Goal: Information Seeking & Learning: Learn about a topic

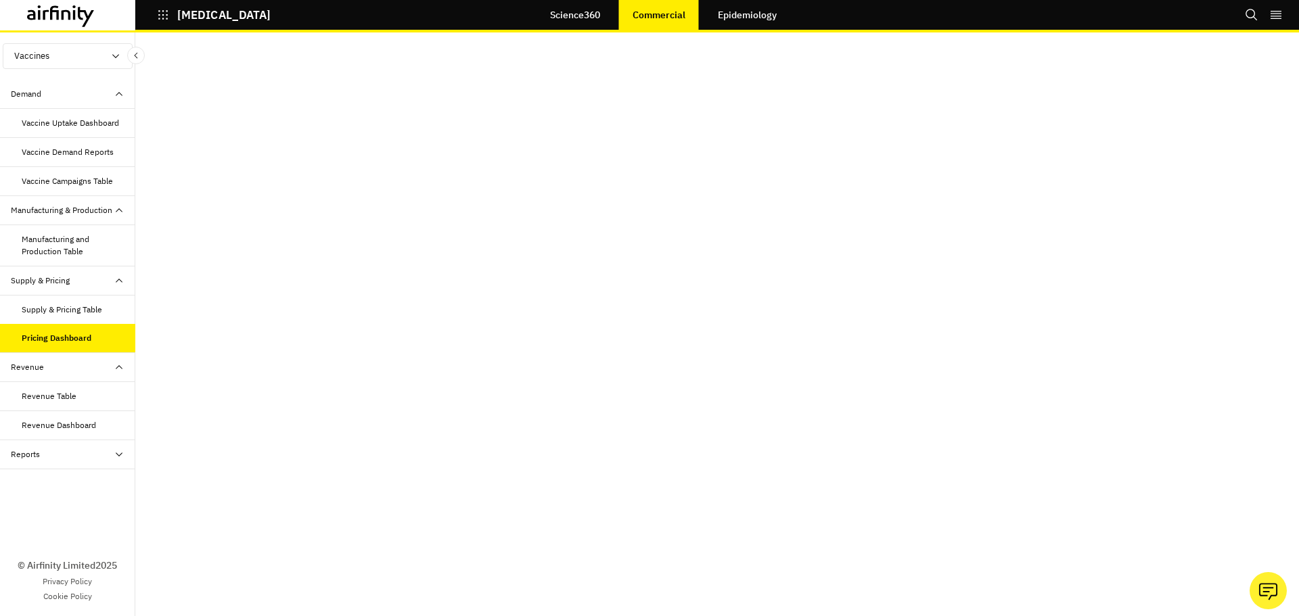
scroll to position [27, 0]
click at [736, 12] on link "Epidemiology" at bounding box center [747, 15] width 86 height 32
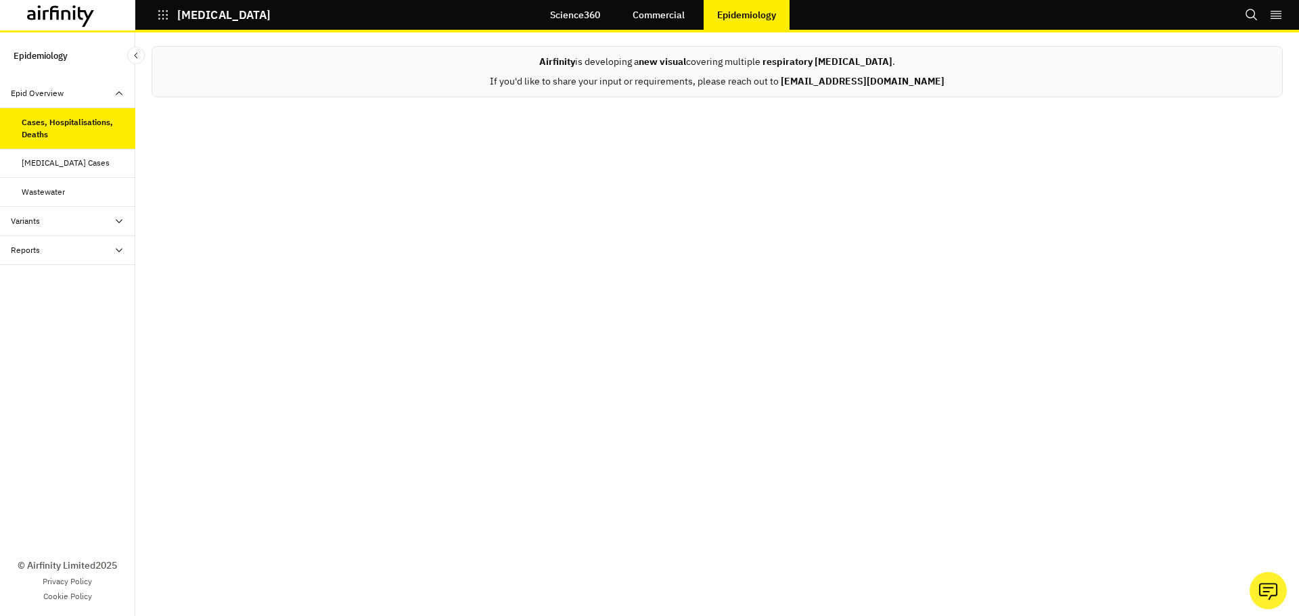
click at [101, 216] on div "Variants" at bounding box center [73, 221] width 124 height 12
click at [79, 248] on div "Latest News" at bounding box center [79, 250] width 114 height 12
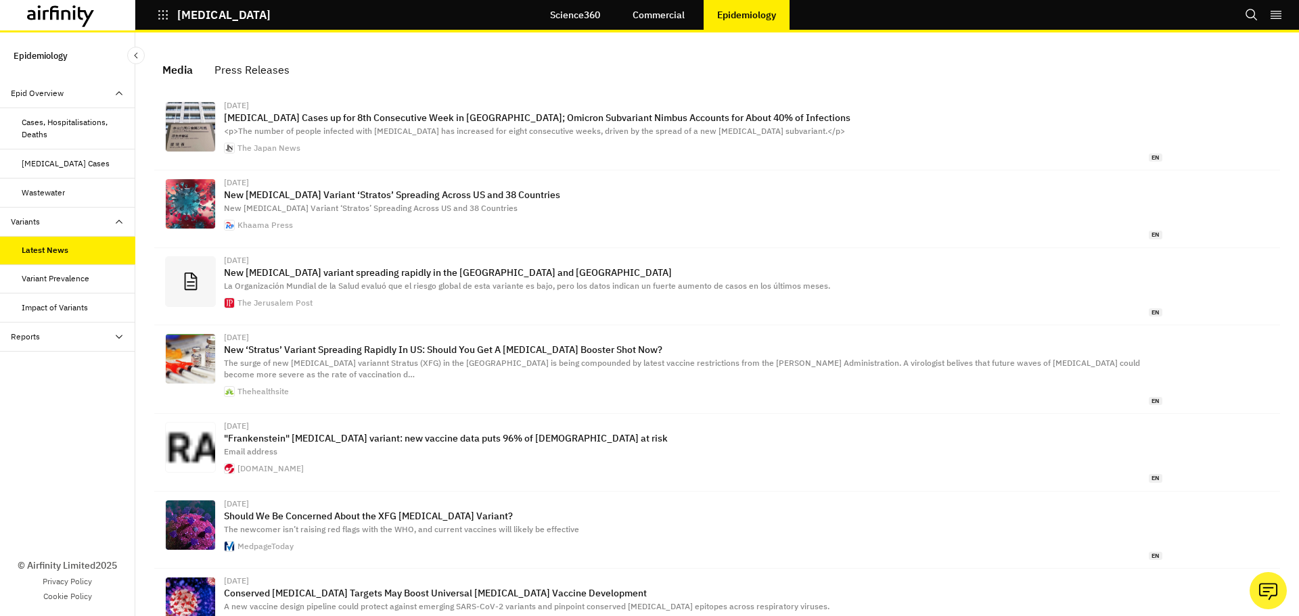
click at [85, 276] on div "Variant Prevalence" at bounding box center [56, 279] width 68 height 12
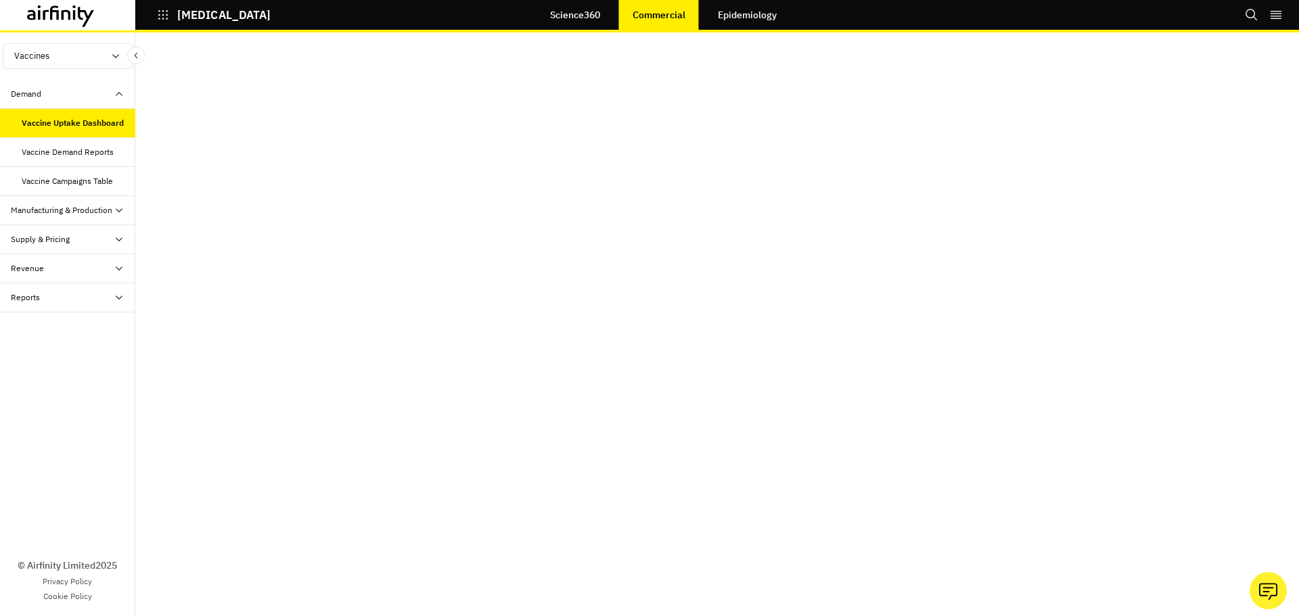
click at [118, 210] on icon at bounding box center [119, 210] width 11 height 11
click at [88, 232] on div "Manufacturing and Production Table" at bounding box center [67, 245] width 135 height 41
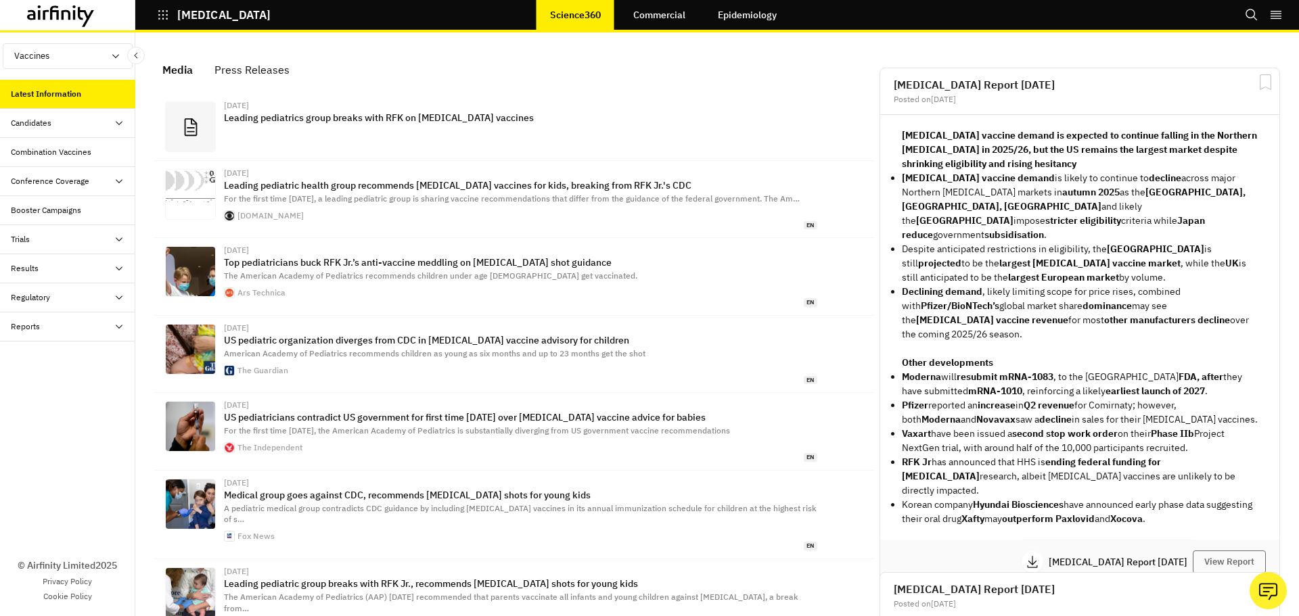
scroll to position [851, 396]
click at [53, 122] on div "Candidates" at bounding box center [73, 123] width 124 height 12
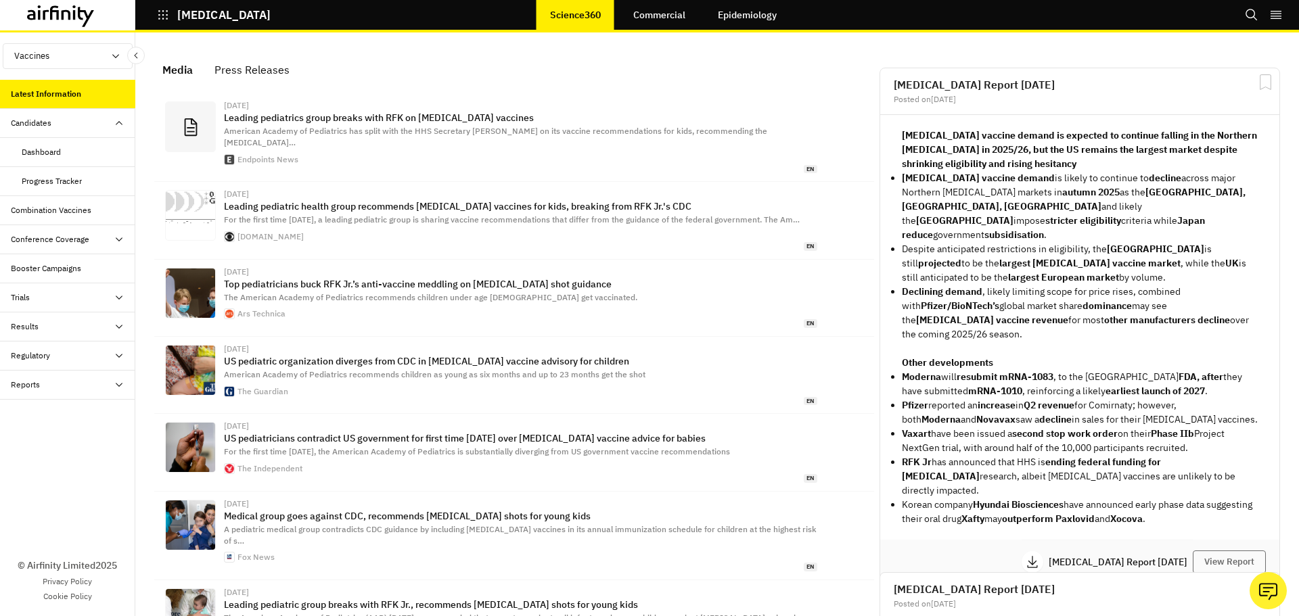
click at [62, 152] on div "Dashboard" at bounding box center [79, 152] width 114 height 12
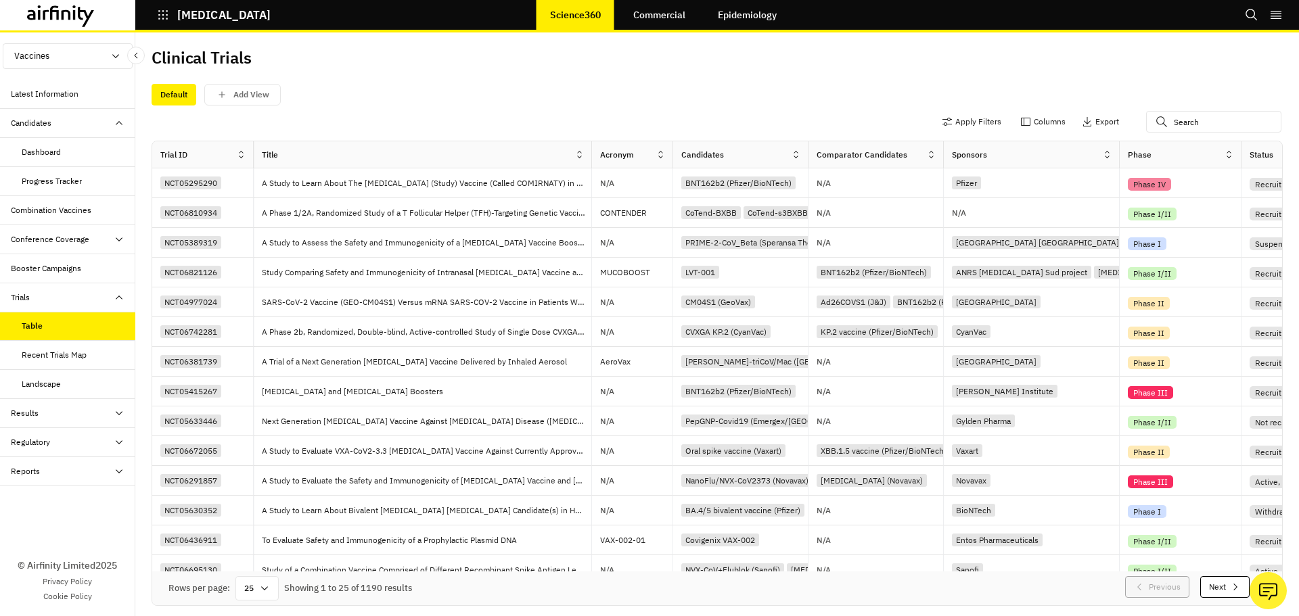
click at [1212, 582] on button "Next" at bounding box center [1224, 587] width 49 height 22
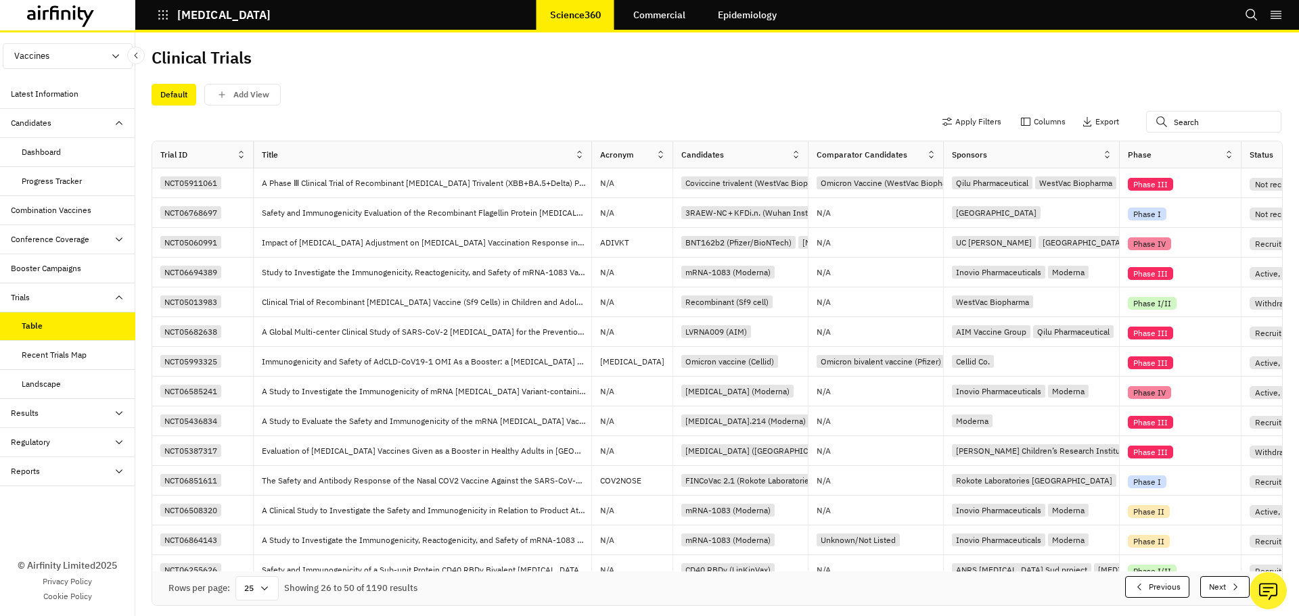
click at [1213, 582] on button "Next" at bounding box center [1224, 587] width 49 height 22
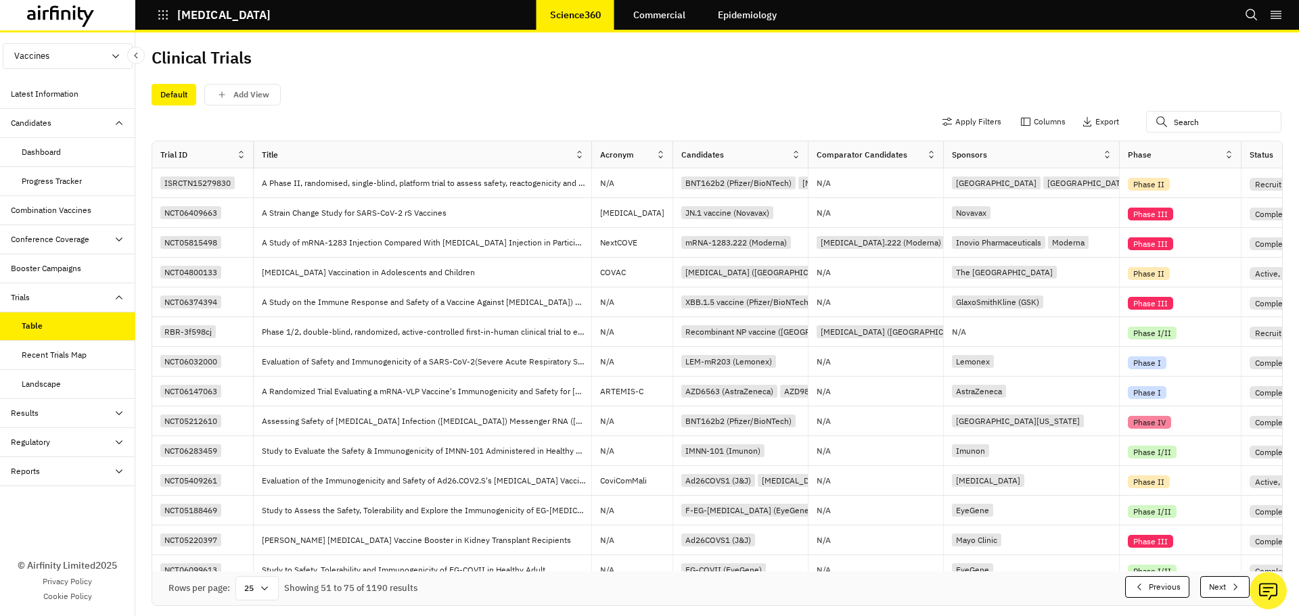
click at [1146, 586] on button "Previous" at bounding box center [1157, 587] width 64 height 22
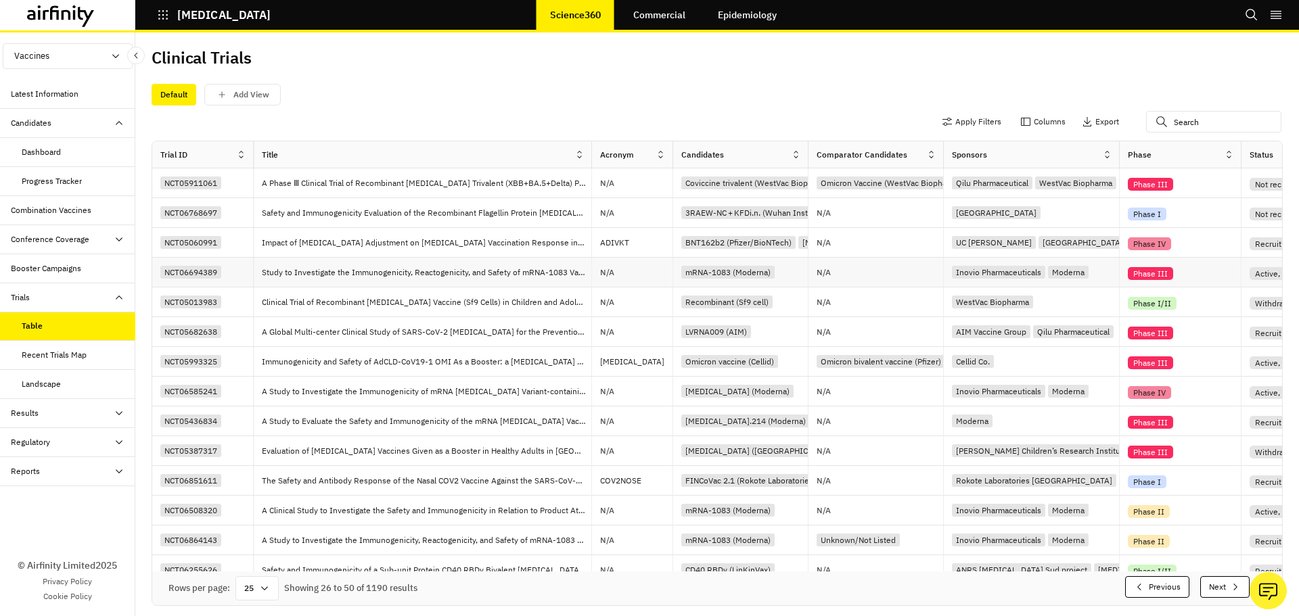
drag, startPoint x: 1146, startPoint y: 586, endPoint x: 1254, endPoint y: 278, distance: 326.2
click at [1146, 586] on button "Previous" at bounding box center [1157, 587] width 64 height 22
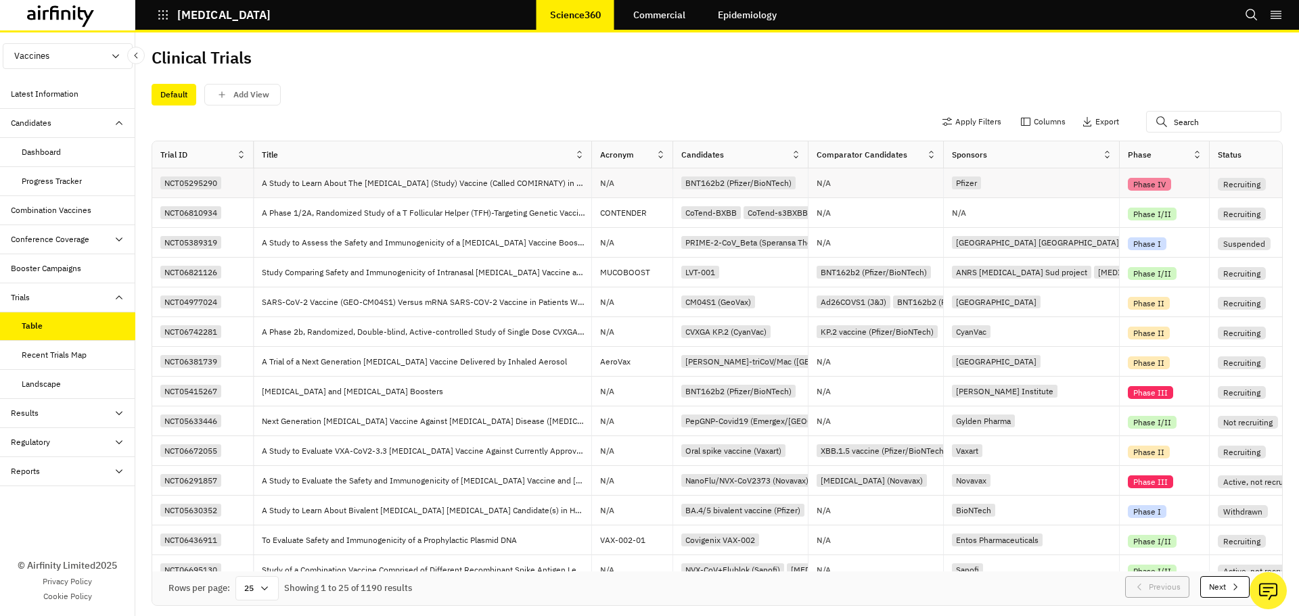
drag, startPoint x: 1240, startPoint y: 152, endPoint x: 1069, endPoint y: 171, distance: 171.5
click at [1204, 166] on div "Phase" at bounding box center [1164, 154] width 90 height 27
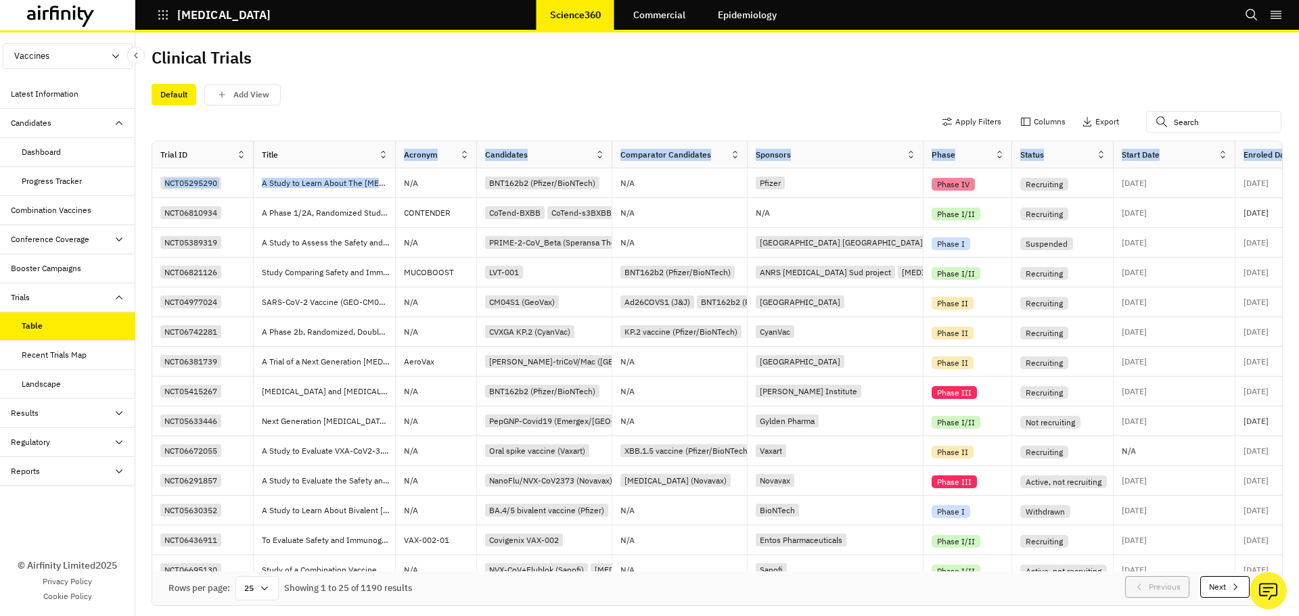
drag, startPoint x: 594, startPoint y: 157, endPoint x: 417, endPoint y: 128, distance: 178.9
click at [410, 167] on div "Trial ID Title Acronym Candidates Comparator Candidates Sponsors Phase Status S…" at bounding box center [1285, 154] width 2266 height 27
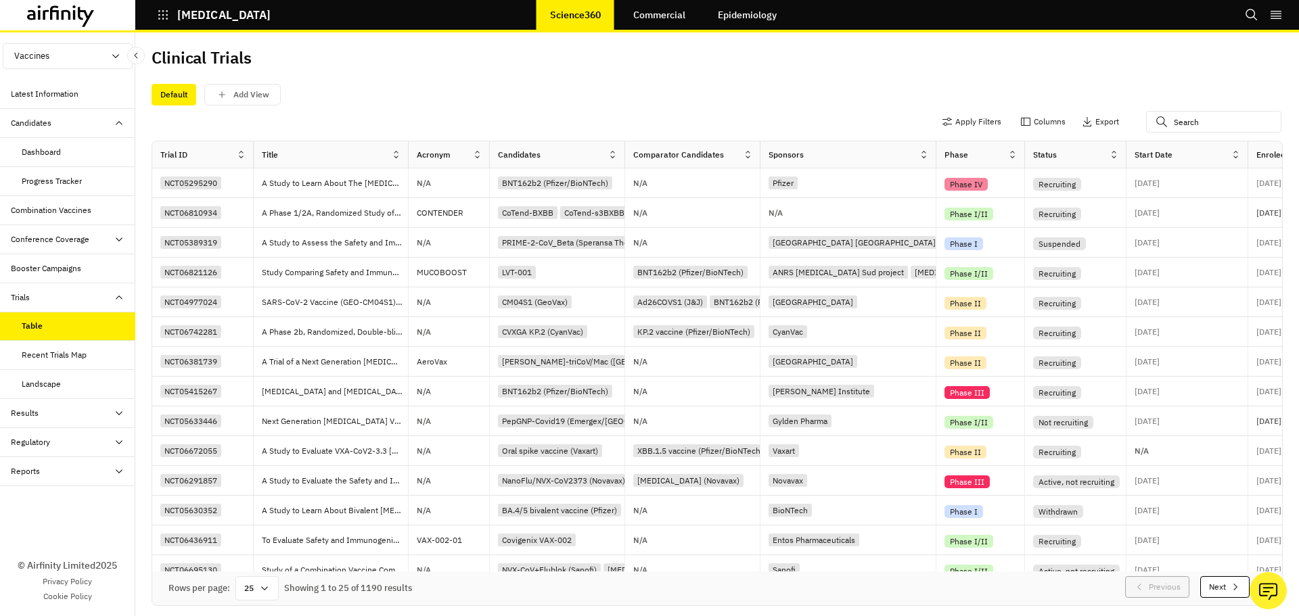
click at [417, 79] on div "Default Add View" at bounding box center [717, 91] width 1131 height 28
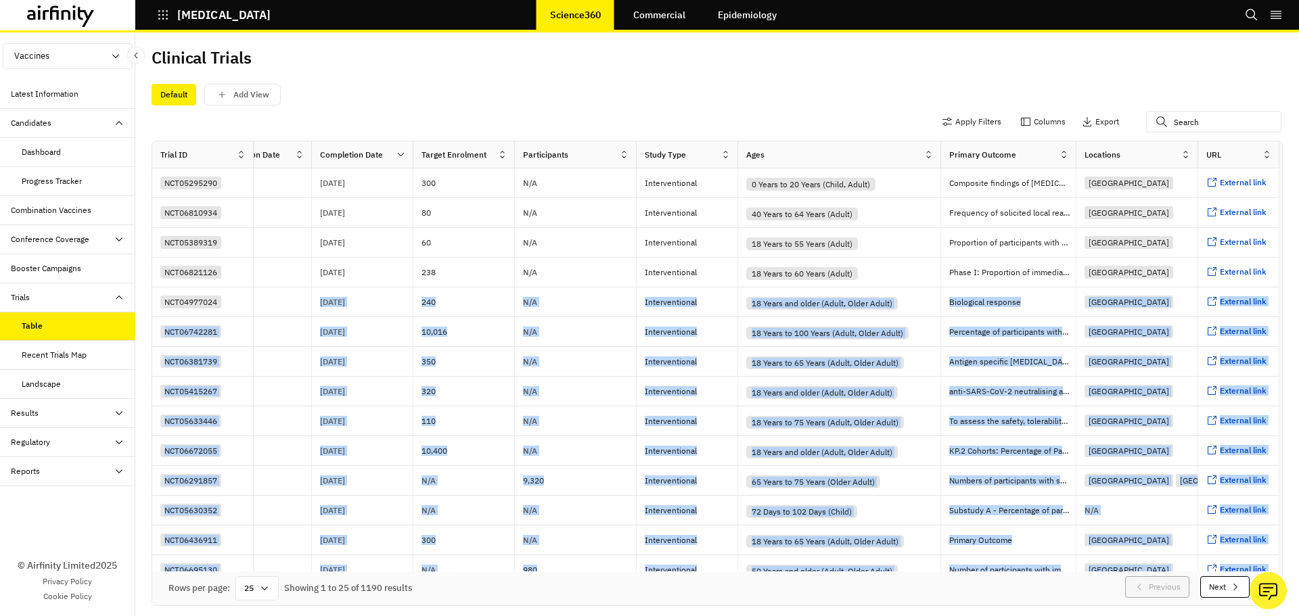
scroll to position [0, 4]
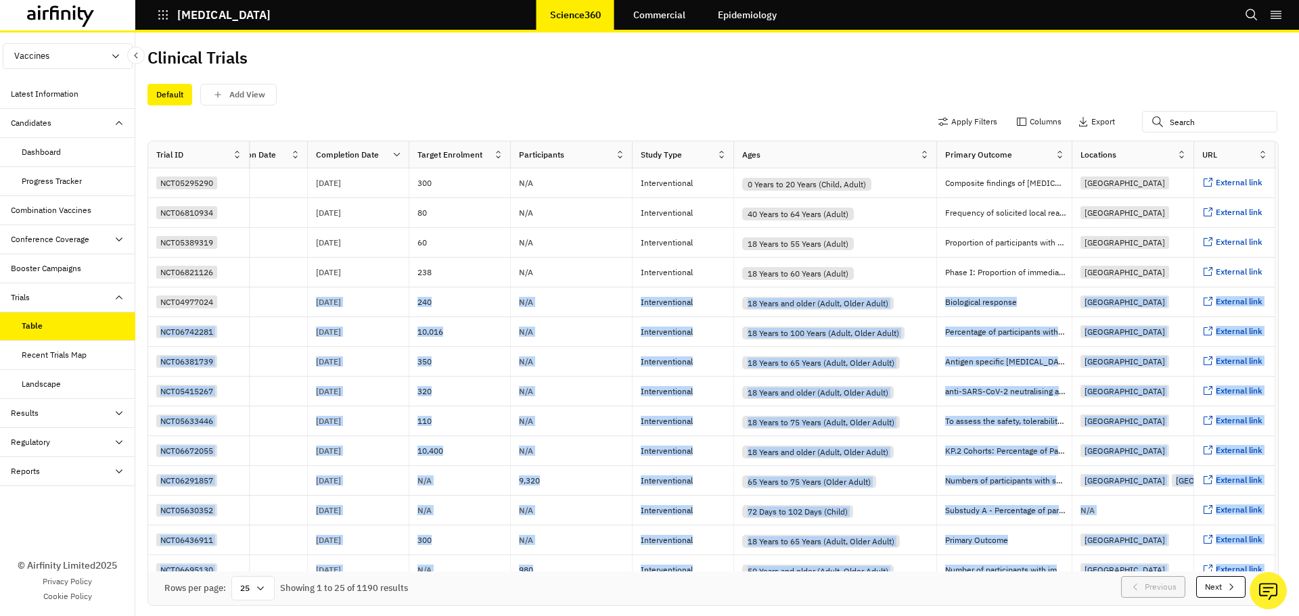
drag, startPoint x: 273, startPoint y: 307, endPoint x: 1298, endPoint y: 281, distance: 1025.7
click at [1298, 281] on div "Clinical Trials Default Add View Apply Filters Columns Export Trial ID Title Ac…" at bounding box center [716, 324] width 1163 height 584
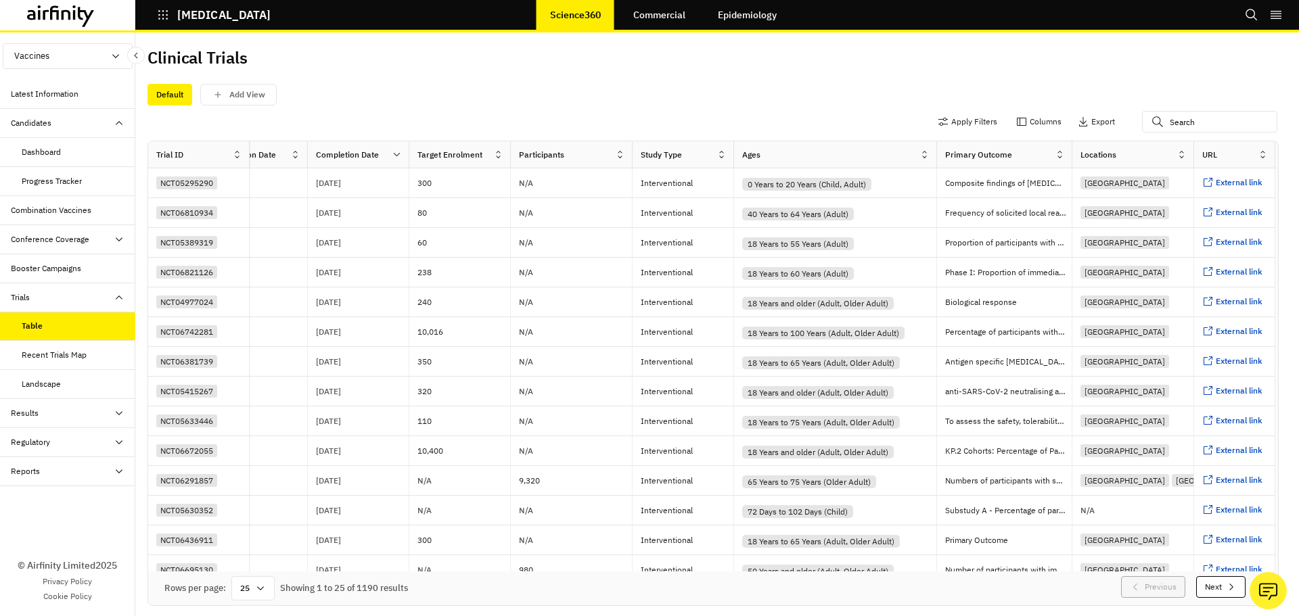
click at [680, 112] on div "Apply Filters Columns Export" at bounding box center [712, 123] width 1131 height 35
drag, startPoint x: 837, startPoint y: 110, endPoint x: 227, endPoint y: 133, distance: 609.8
click at [227, 132] on div "Apply Filters Columns Export" at bounding box center [712, 123] width 1131 height 35
drag, startPoint x: 333, startPoint y: 130, endPoint x: 288, endPoint y: 195, distance: 78.8
click at [175, 129] on div "Apply Filters Columns Export" at bounding box center [712, 123] width 1131 height 35
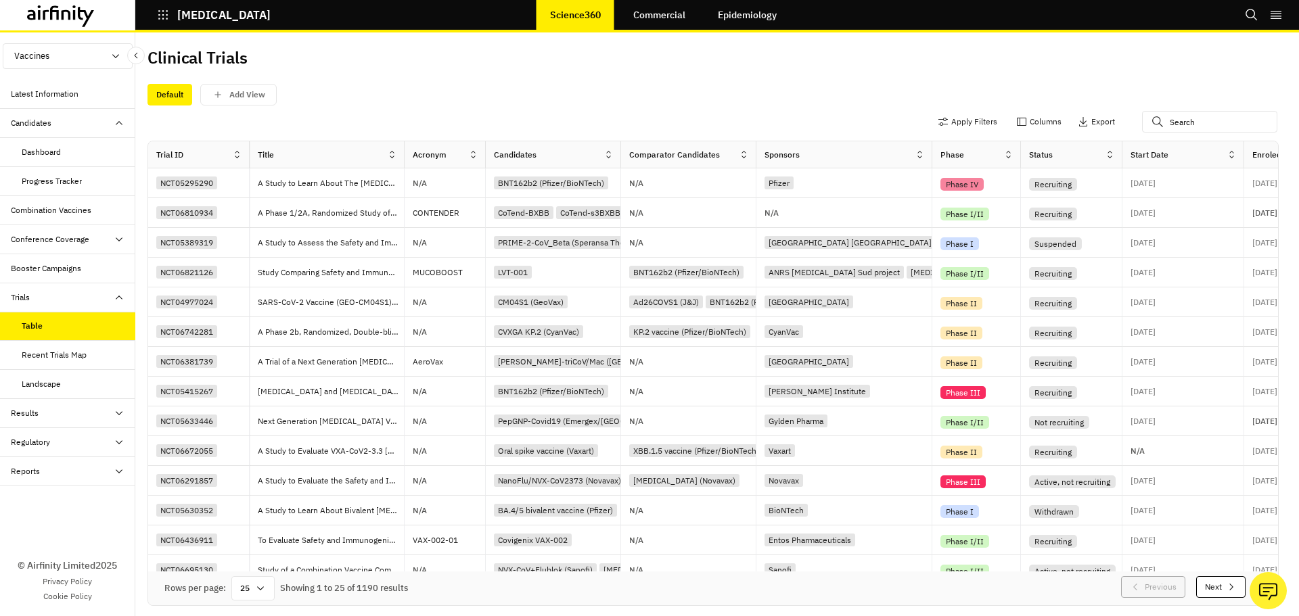
scroll to position [0, 0]
drag, startPoint x: 358, startPoint y: 231, endPoint x: 277, endPoint y: 189, distance: 91.0
click at [102, 239] on div "Vaccines Vaccines Therapeutics Latest Information Candidates Dashboard Progress…" at bounding box center [649, 324] width 1299 height 584
click at [461, 97] on div "Default Add View" at bounding box center [717, 95] width 1131 height 22
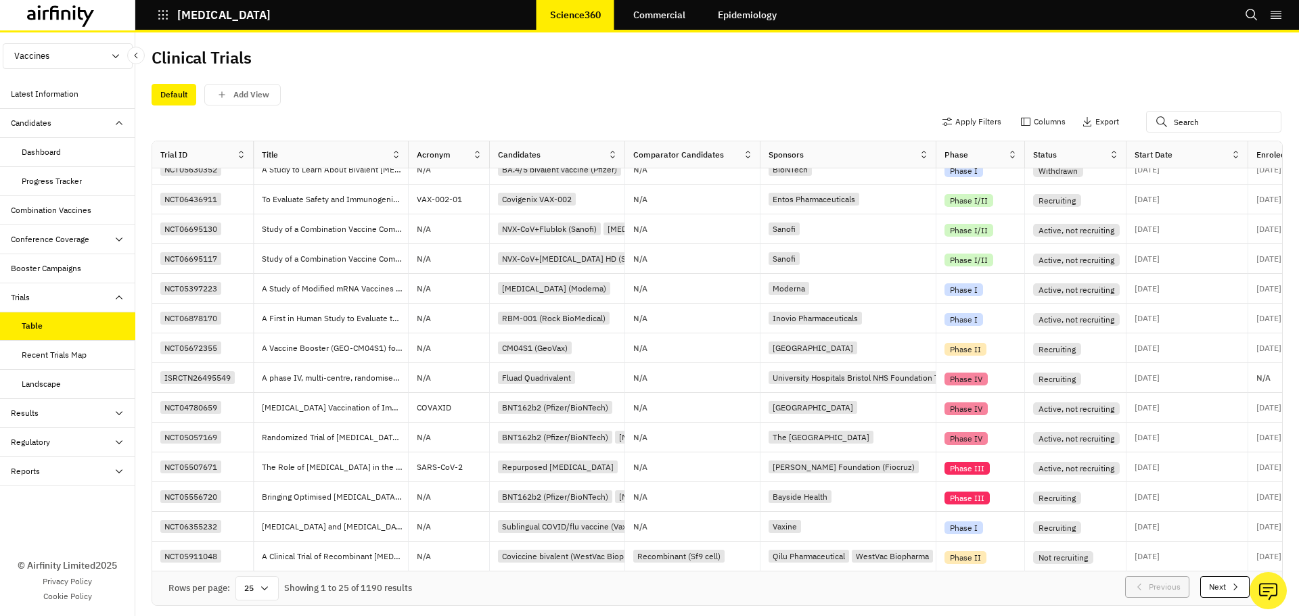
scroll to position [344, 9]
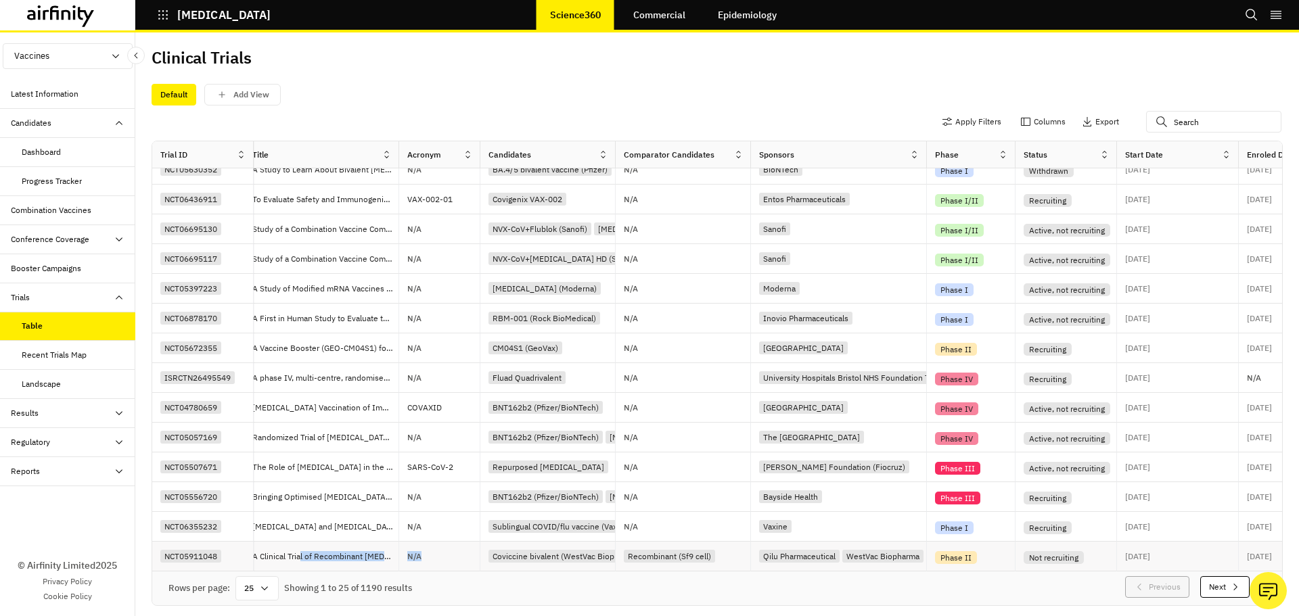
drag, startPoint x: 301, startPoint y: 565, endPoint x: 444, endPoint y: 557, distance: 143.6
click at [427, 565] on div "NCT05911048 A Clinical Trial of Recombinant [MEDICAL_DATA] Bivalent (XBB+Protot…" at bounding box center [1282, 557] width 2279 height 30
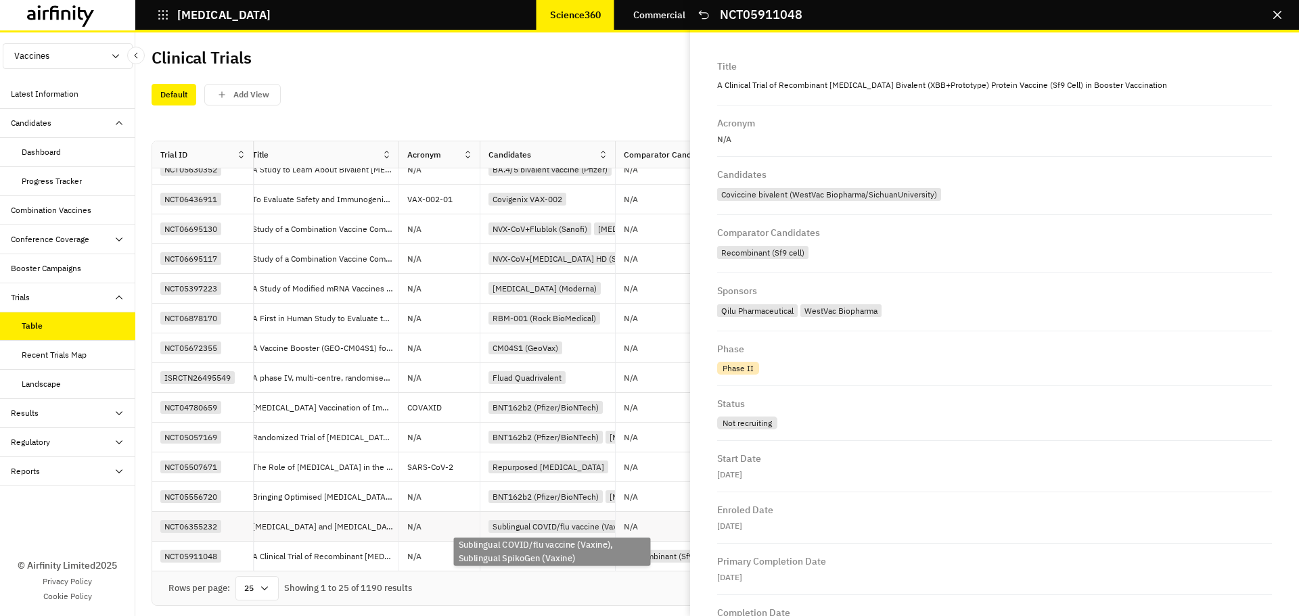
click at [497, 531] on div "Sublingual COVID/flu vaccine (Vaxine)" at bounding box center [562, 528] width 149 height 16
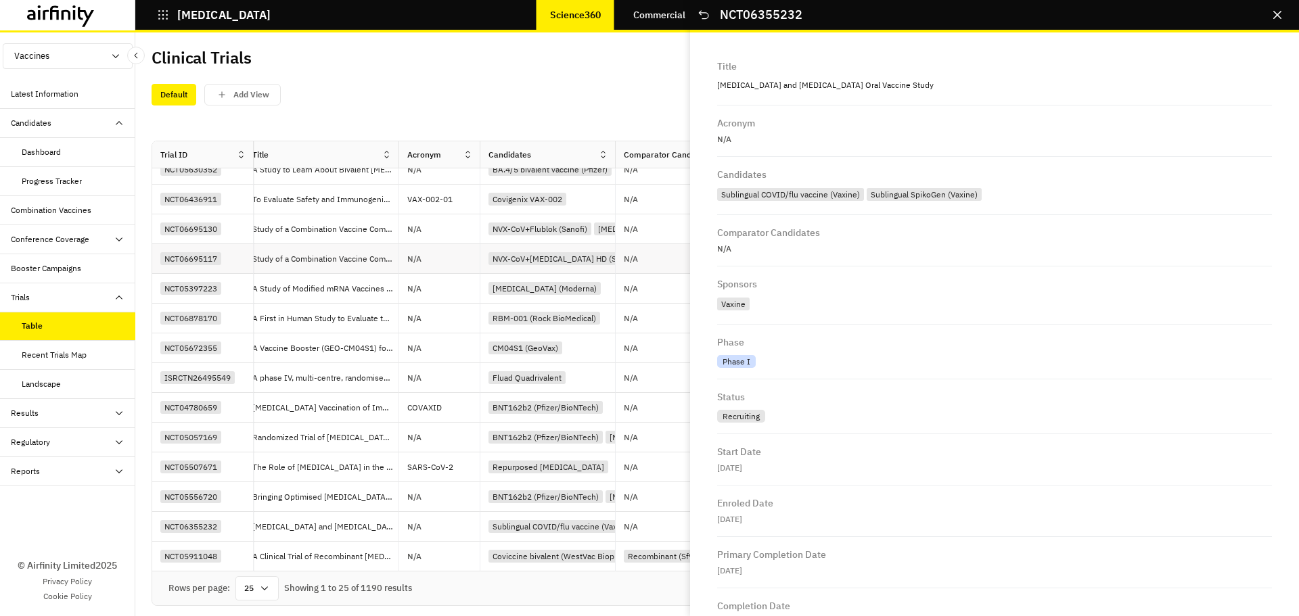
click at [493, 254] on div "NVX-CoV+[MEDICAL_DATA] HD (Sanofi)" at bounding box center [564, 258] width 153 height 13
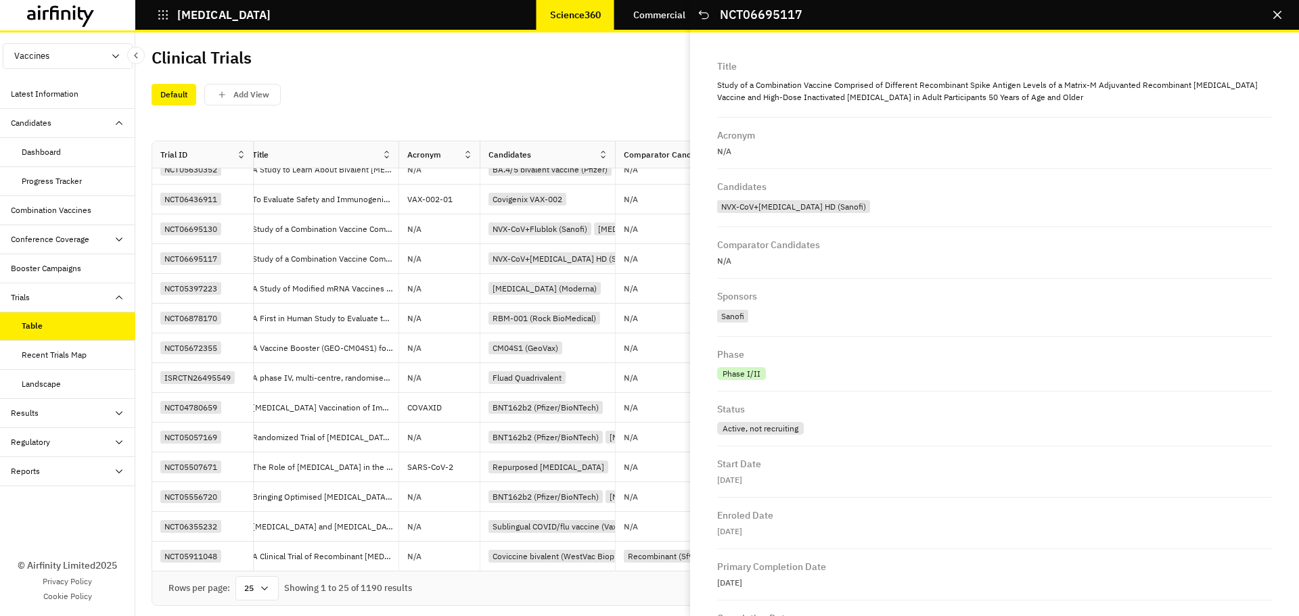
click at [484, 107] on div "Apply Filters Columns Export" at bounding box center [717, 123] width 1131 height 35
click at [1278, 13] on icon "Close" at bounding box center [1277, 15] width 8 height 8
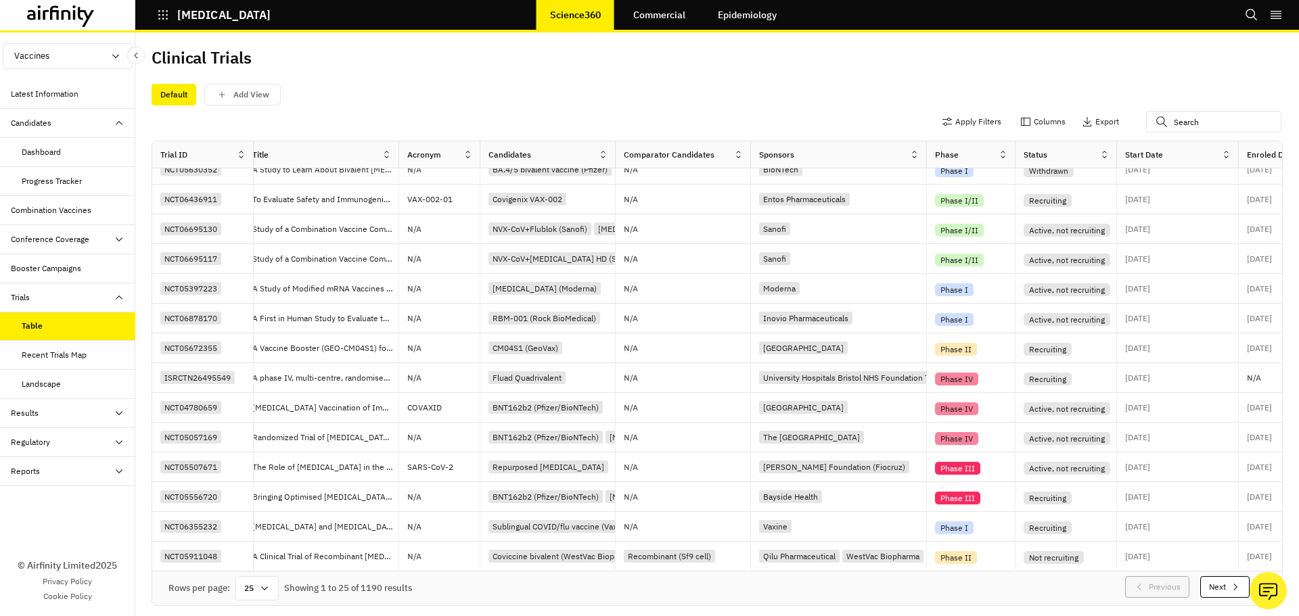
click at [74, 354] on div "Recent Trials Map" at bounding box center [54, 355] width 65 height 12
